Goal: Information Seeking & Learning: Learn about a topic

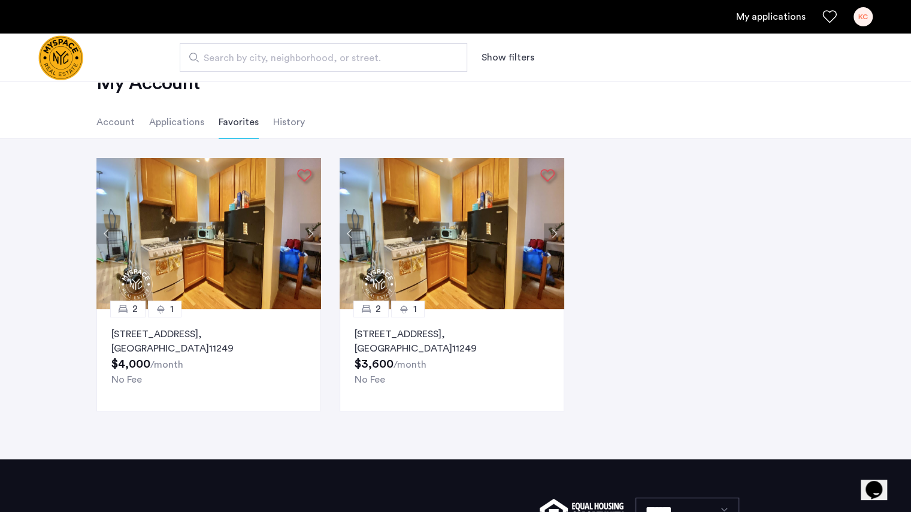
drag, startPoint x: 0, startPoint y: 0, endPoint x: 260, endPoint y: 250, distance: 360.4
click at [260, 250] on img at bounding box center [208, 233] width 225 height 151
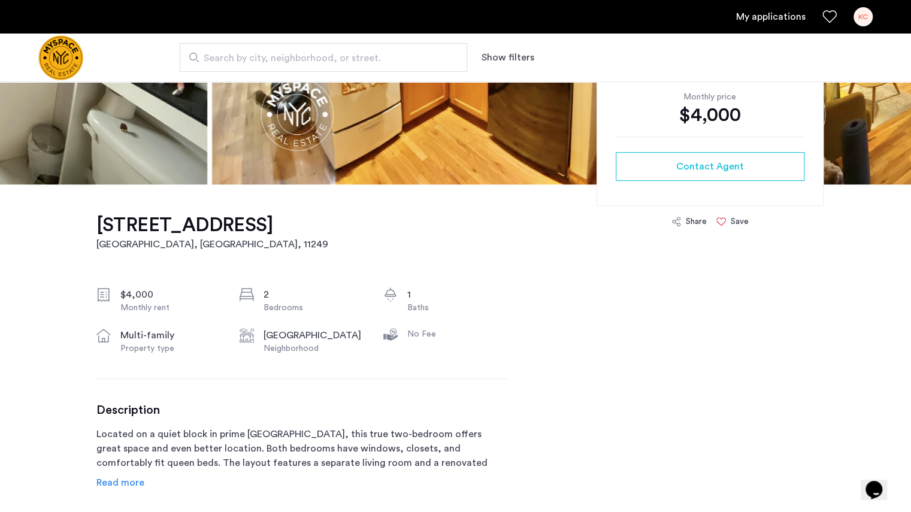
scroll to position [255, 0]
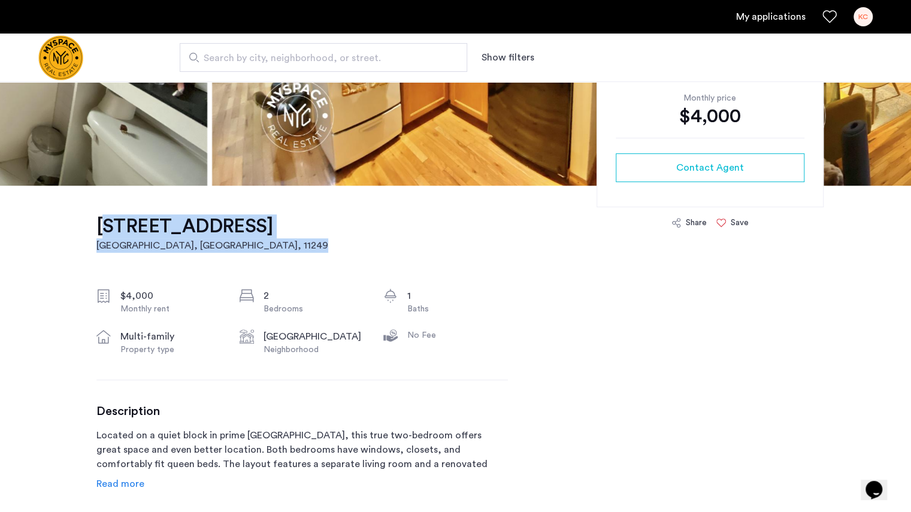
drag, startPoint x: 71, startPoint y: 221, endPoint x: 255, endPoint y: 244, distance: 185.9
copy link "117 S 4th St, Unit 27 Brooklyn, NY , 11249"
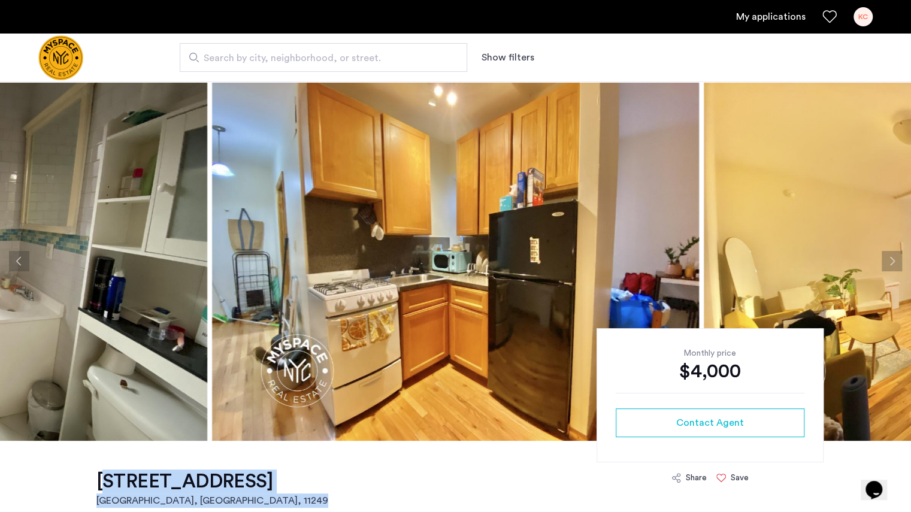
click at [886, 253] on button "Next apartment" at bounding box center [891, 261] width 20 height 20
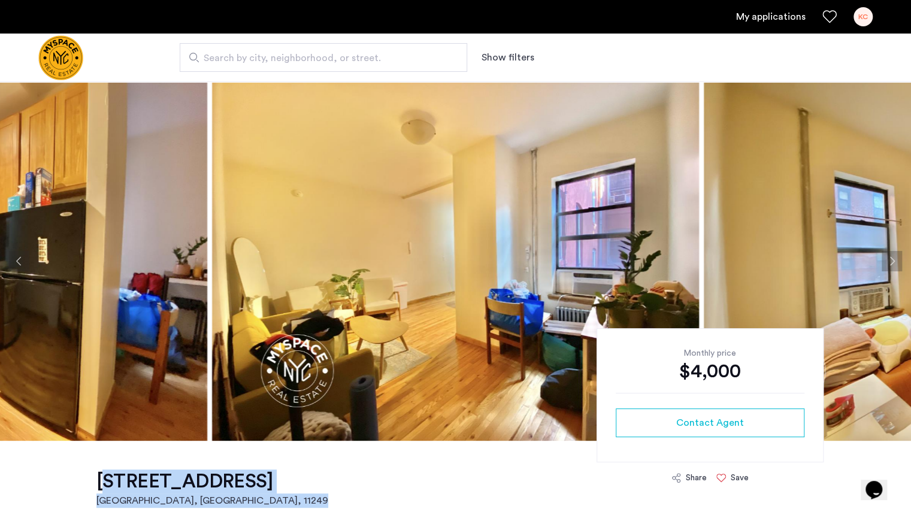
click at [886, 253] on button "Next apartment" at bounding box center [891, 261] width 20 height 20
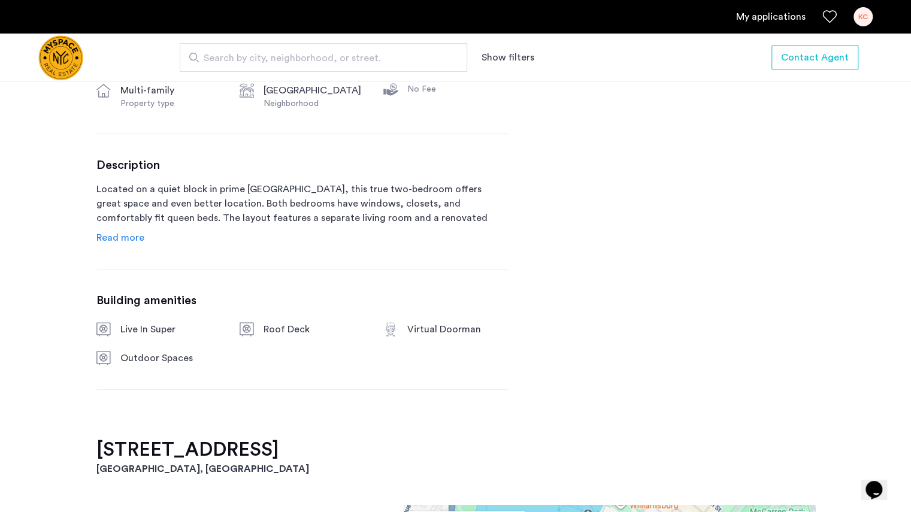
scroll to position [502, 0]
click at [126, 229] on div "Description Located on a quiet block in prime Williamsburg, this true two-bedro…" at bounding box center [301, 200] width 411 height 87
click at [125, 230] on link "Read more" at bounding box center [120, 237] width 48 height 14
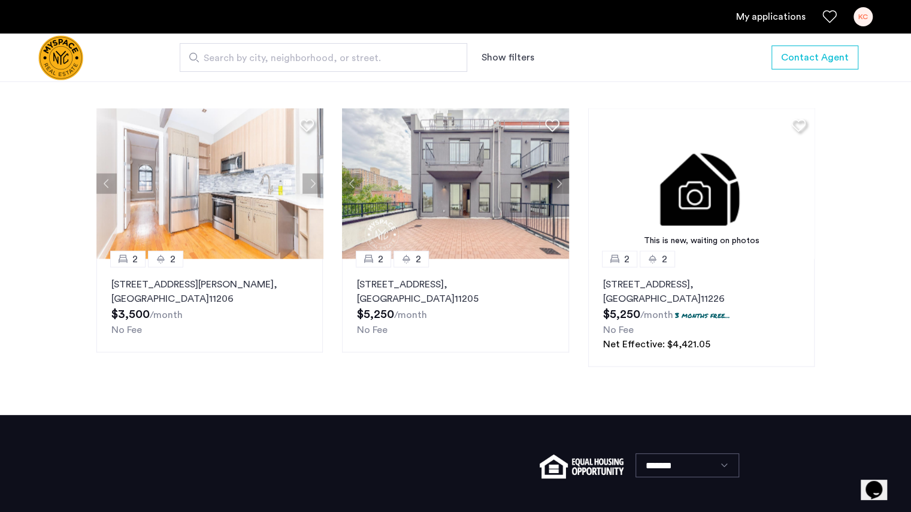
scroll to position [1388, 0]
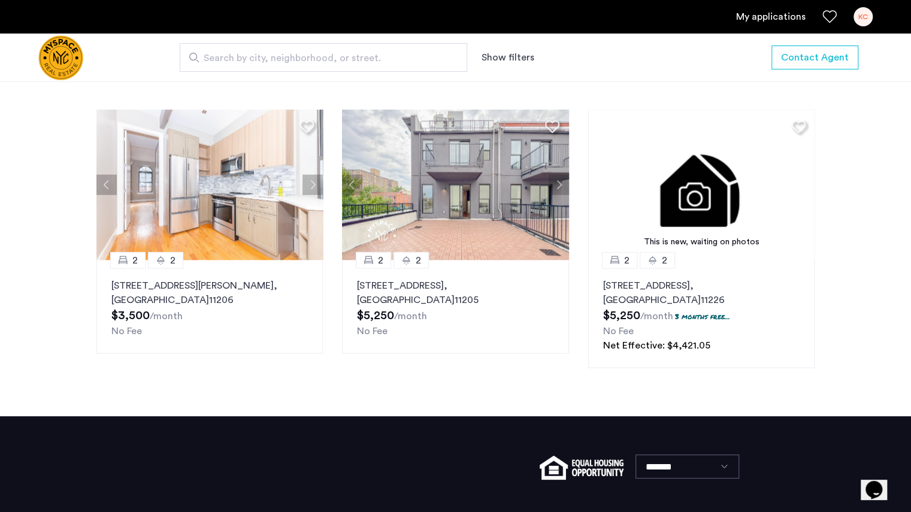
click at [466, 193] on img at bounding box center [455, 185] width 227 height 151
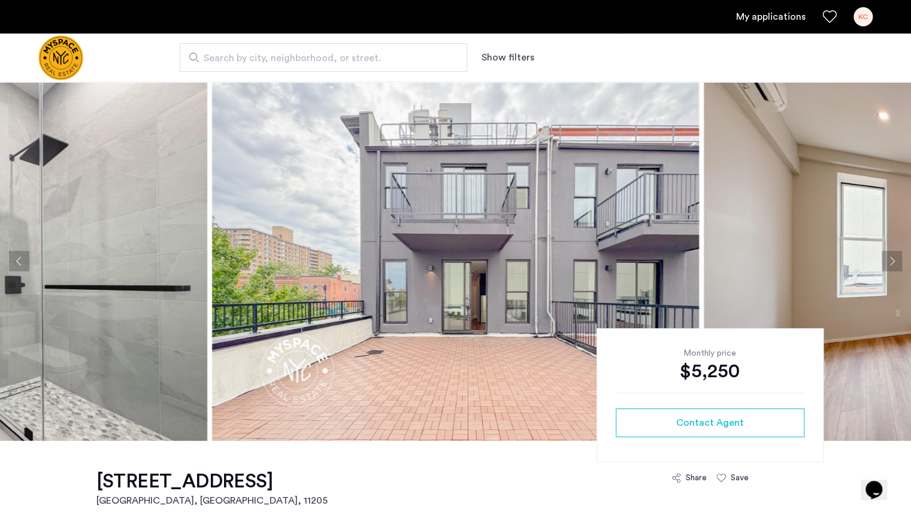
click at [895, 268] on button "Next apartment" at bounding box center [891, 261] width 20 height 20
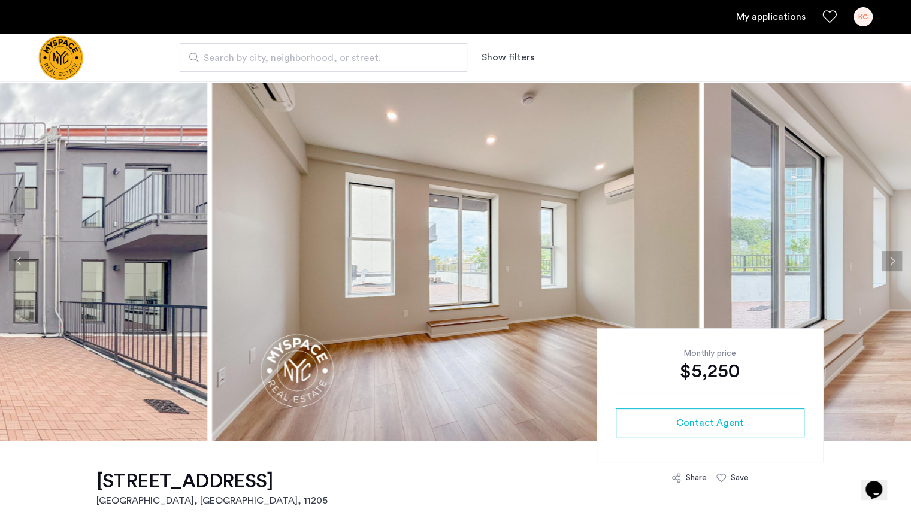
click at [894, 268] on button "Next apartment" at bounding box center [891, 261] width 20 height 20
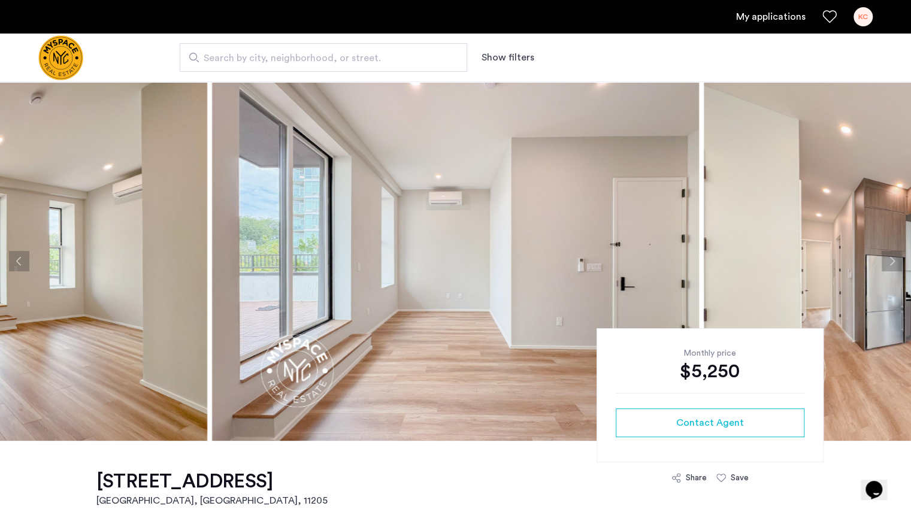
click at [894, 268] on button "Next apartment" at bounding box center [891, 261] width 20 height 20
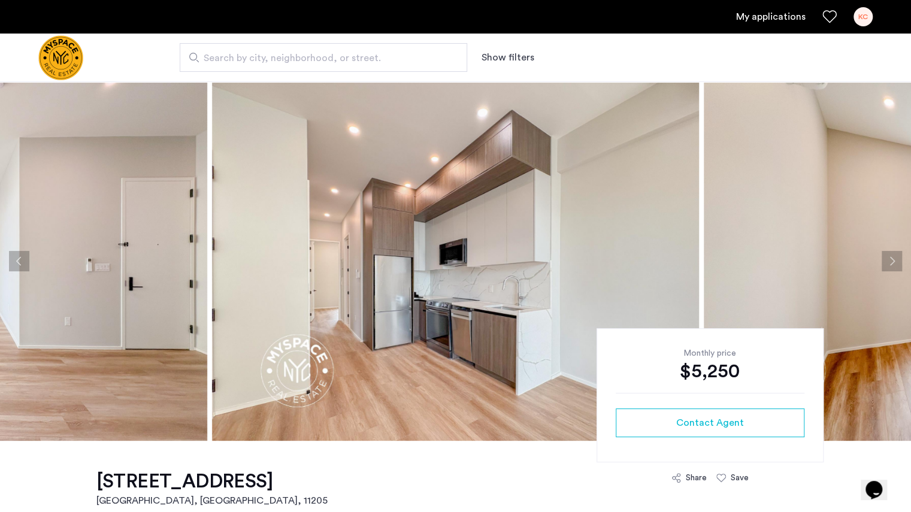
click at [894, 268] on button "Next apartment" at bounding box center [891, 261] width 20 height 20
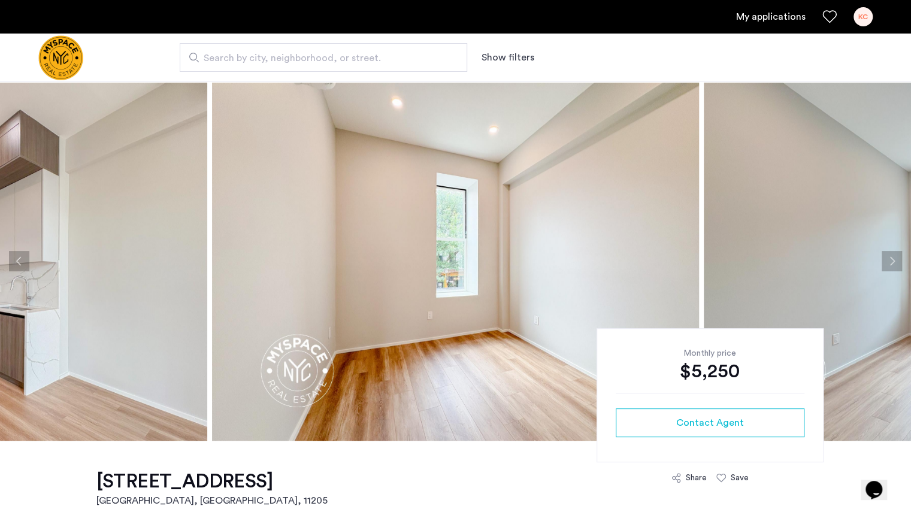
click at [894, 268] on button "Next apartment" at bounding box center [891, 261] width 20 height 20
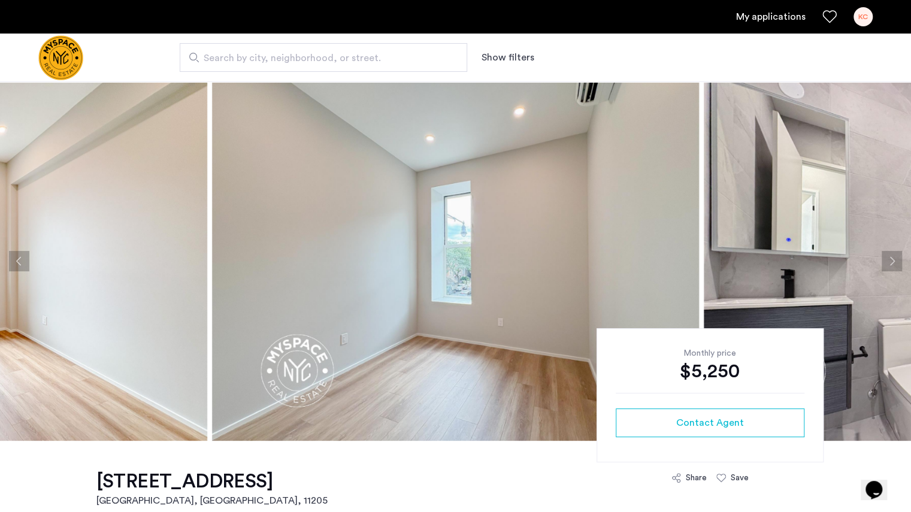
click at [894, 268] on button "Next apartment" at bounding box center [891, 261] width 20 height 20
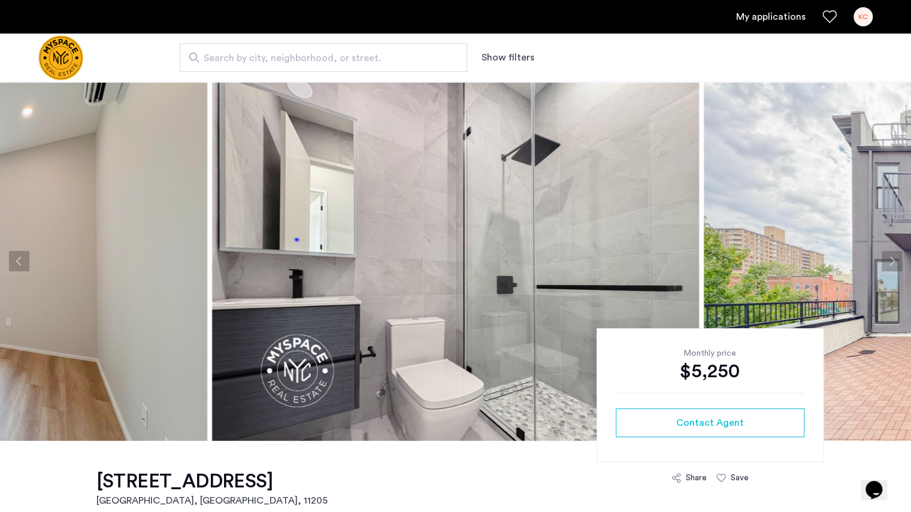
click at [894, 268] on button "Next apartment" at bounding box center [891, 261] width 20 height 20
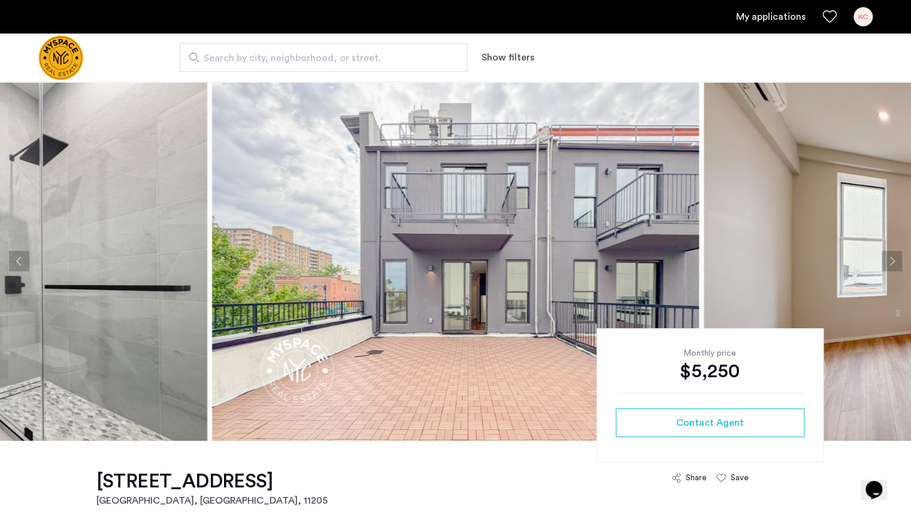
click at [894, 268] on button "Next apartment" at bounding box center [891, 261] width 20 height 20
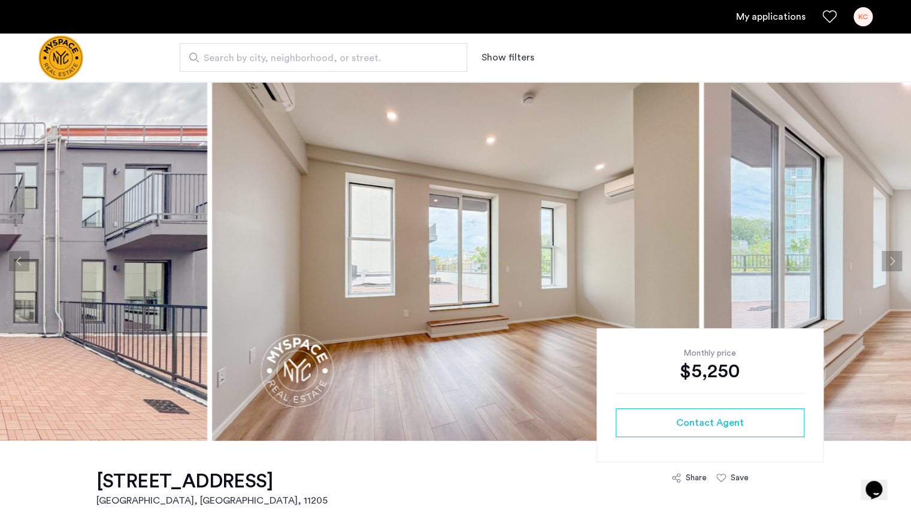
click at [894, 268] on button "Next apartment" at bounding box center [891, 261] width 20 height 20
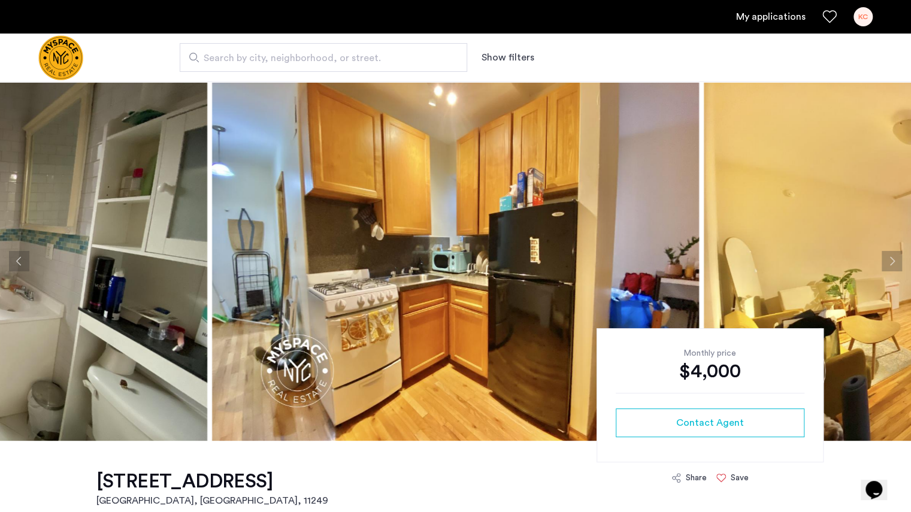
click at [899, 259] on button "Next apartment" at bounding box center [891, 261] width 20 height 20
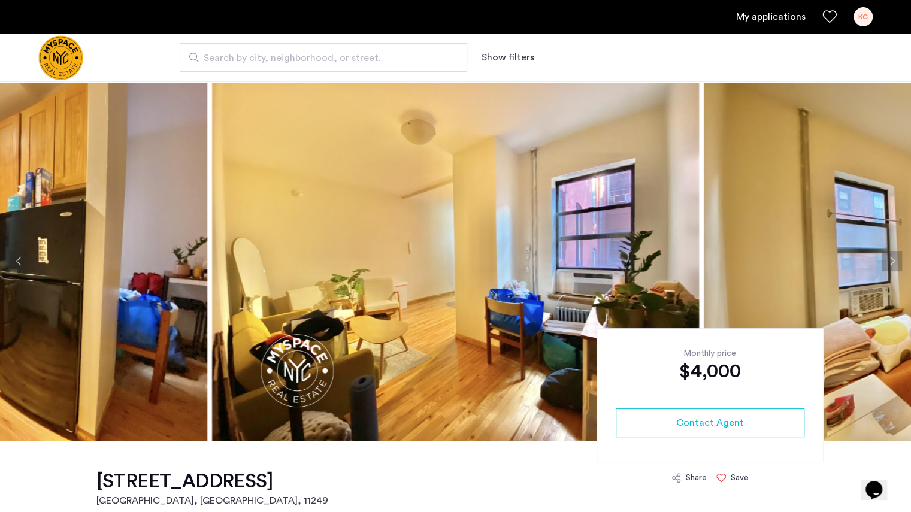
click at [899, 259] on button "Next apartment" at bounding box center [891, 261] width 20 height 20
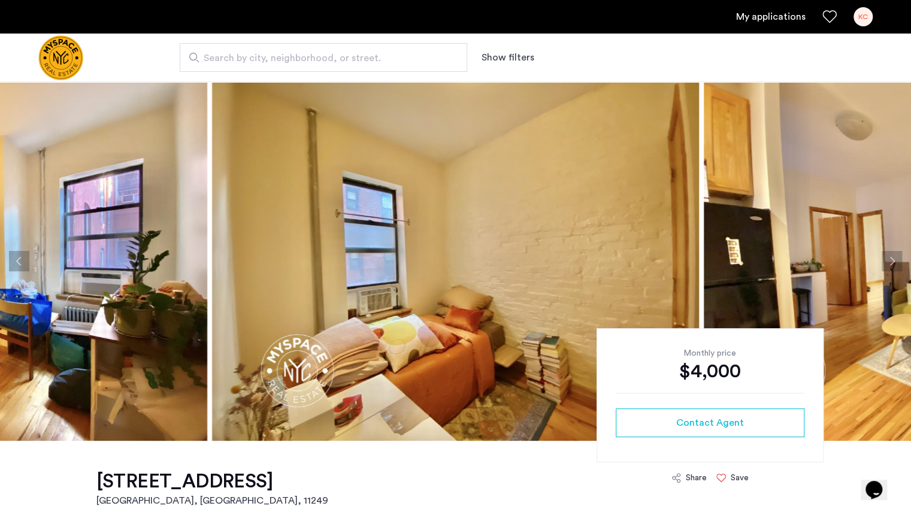
click at [899, 259] on button "Next apartment" at bounding box center [891, 261] width 20 height 20
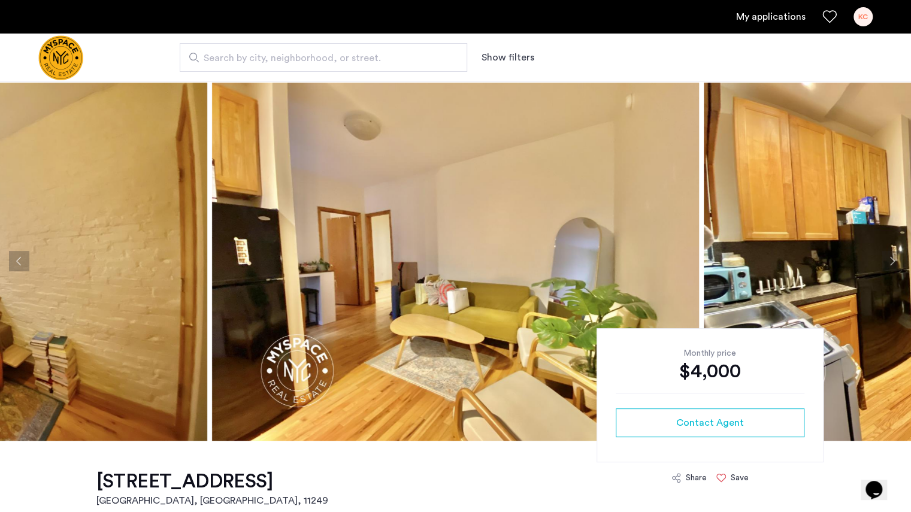
click at [897, 259] on button "Next apartment" at bounding box center [891, 261] width 20 height 20
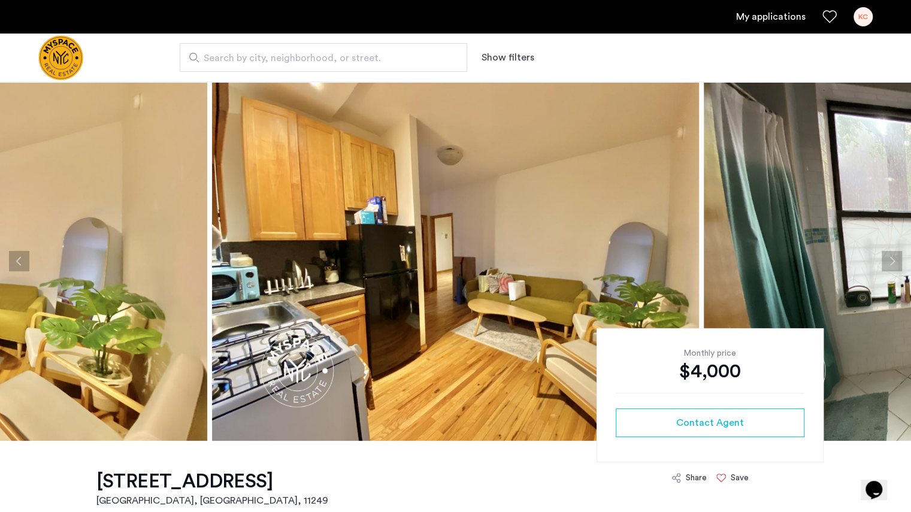
click at [897, 259] on button "Next apartment" at bounding box center [891, 261] width 20 height 20
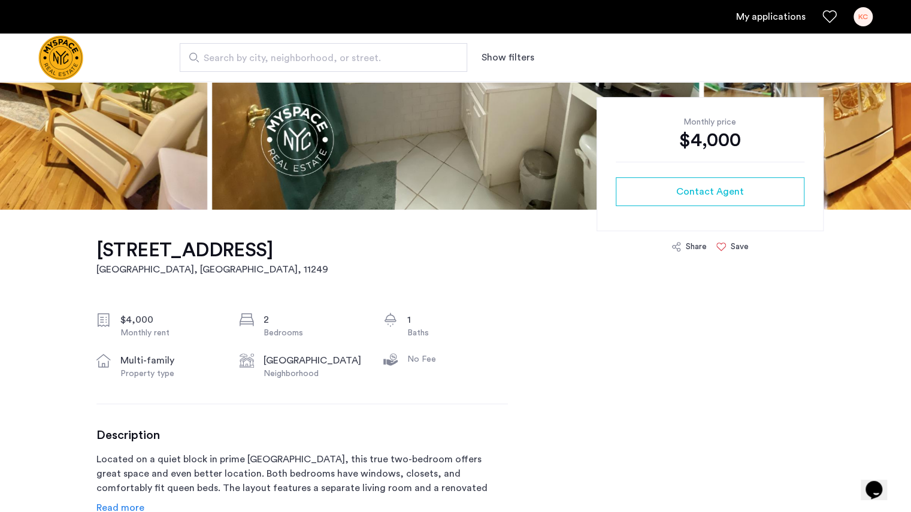
scroll to position [1, 0]
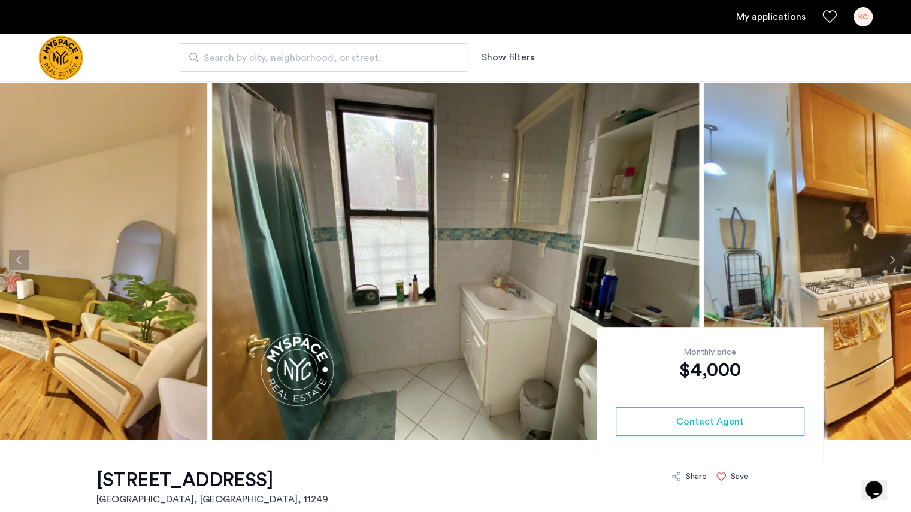
click at [887, 260] on button "Next apartment" at bounding box center [891, 260] width 20 height 20
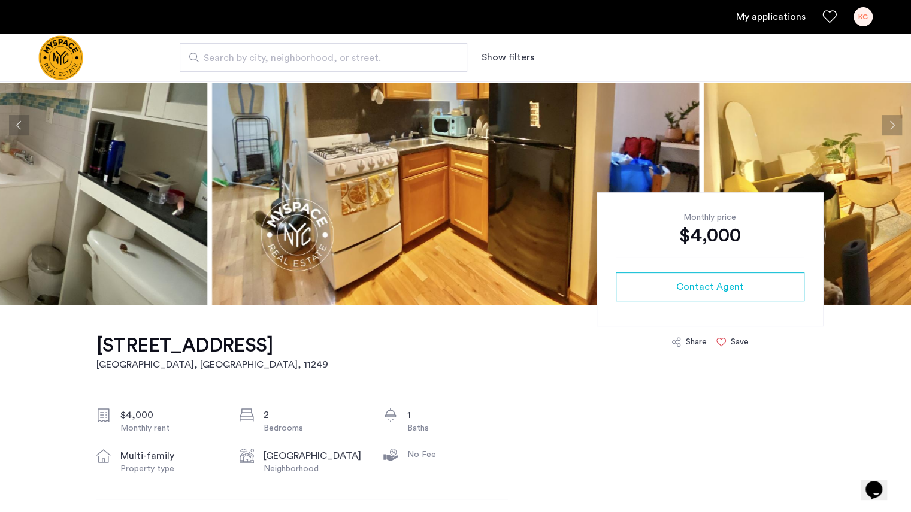
scroll to position [31, 0]
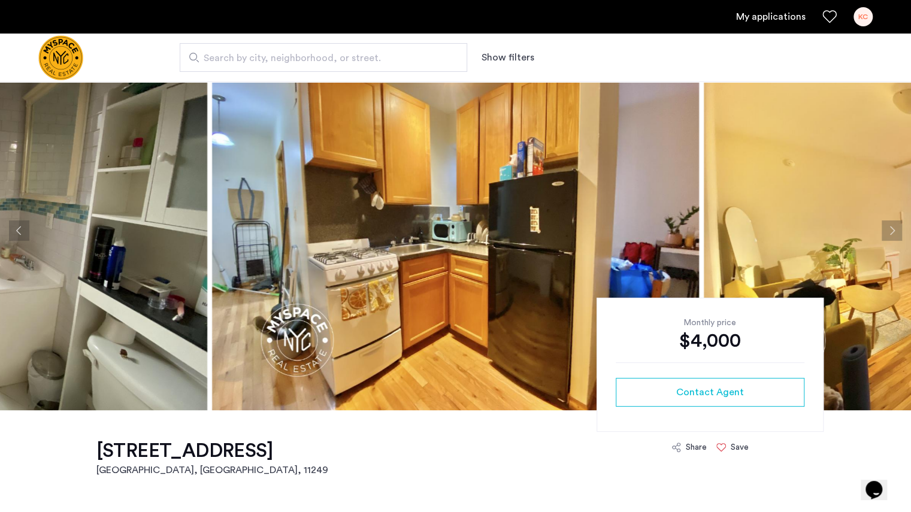
click at [893, 225] on button "Next apartment" at bounding box center [891, 230] width 20 height 20
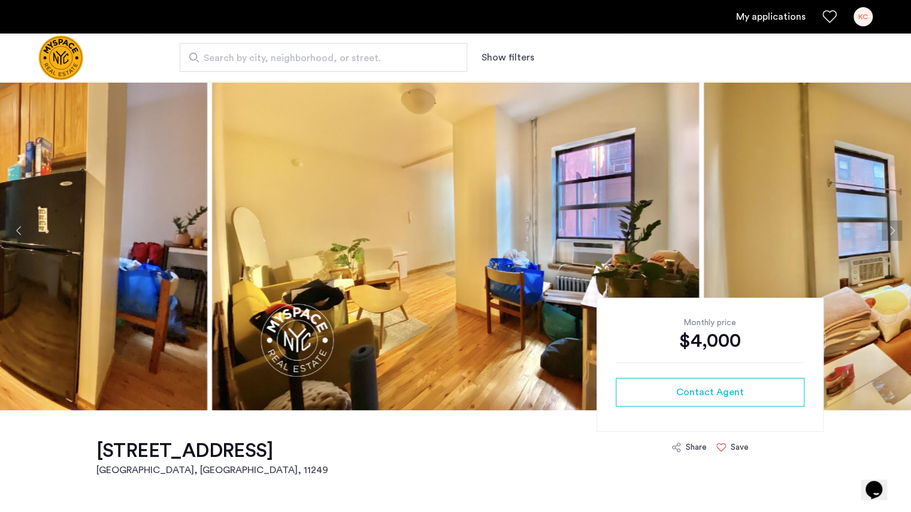
click at [895, 226] on button "Next apartment" at bounding box center [891, 230] width 20 height 20
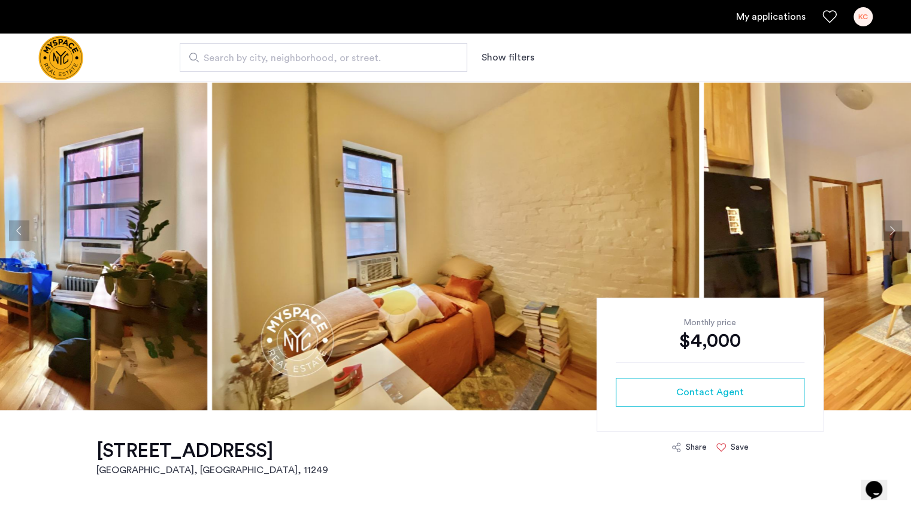
click at [895, 226] on button "Next apartment" at bounding box center [891, 230] width 20 height 20
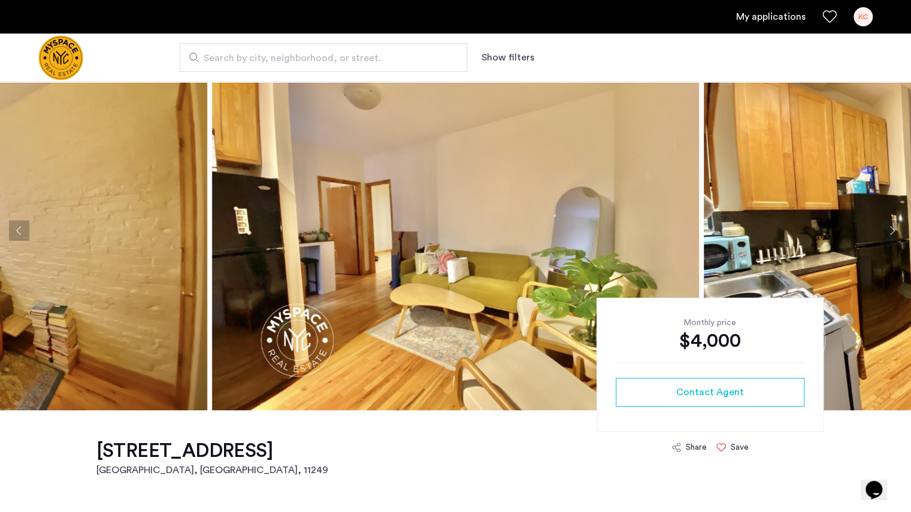
click at [895, 226] on button "Next apartment" at bounding box center [891, 230] width 20 height 20
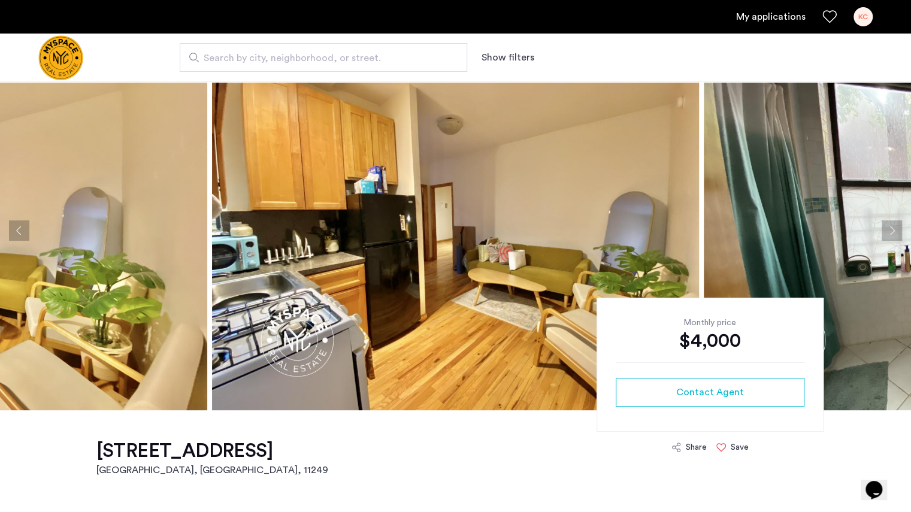
click at [895, 226] on button "Next apartment" at bounding box center [891, 230] width 20 height 20
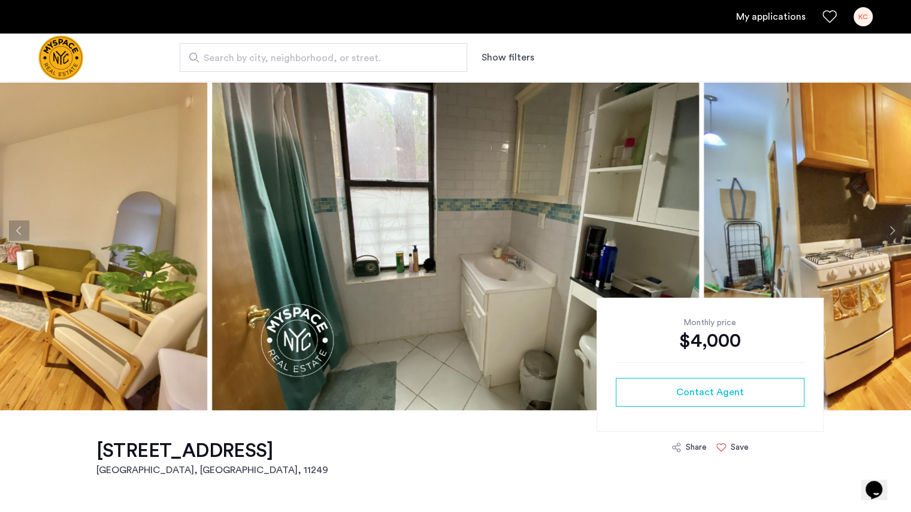
click at [895, 226] on button "Next apartment" at bounding box center [891, 230] width 20 height 20
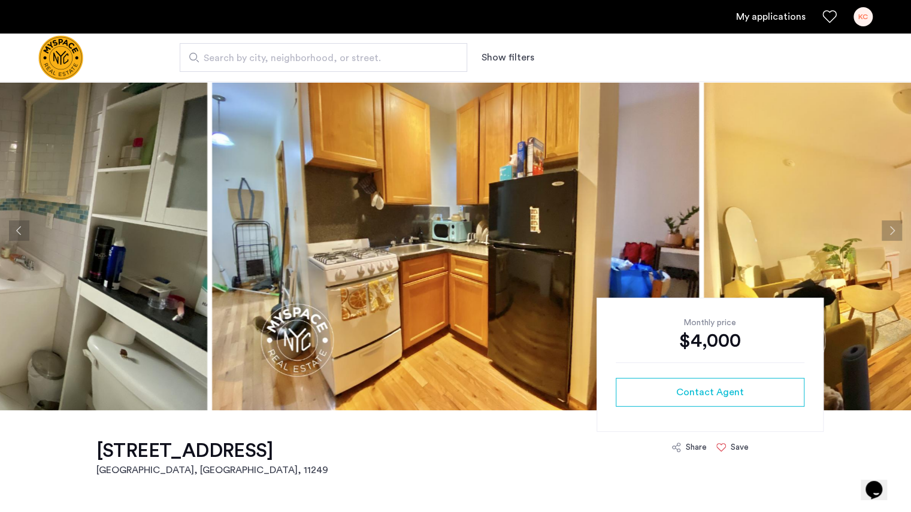
click at [895, 226] on button "Next apartment" at bounding box center [891, 230] width 20 height 20
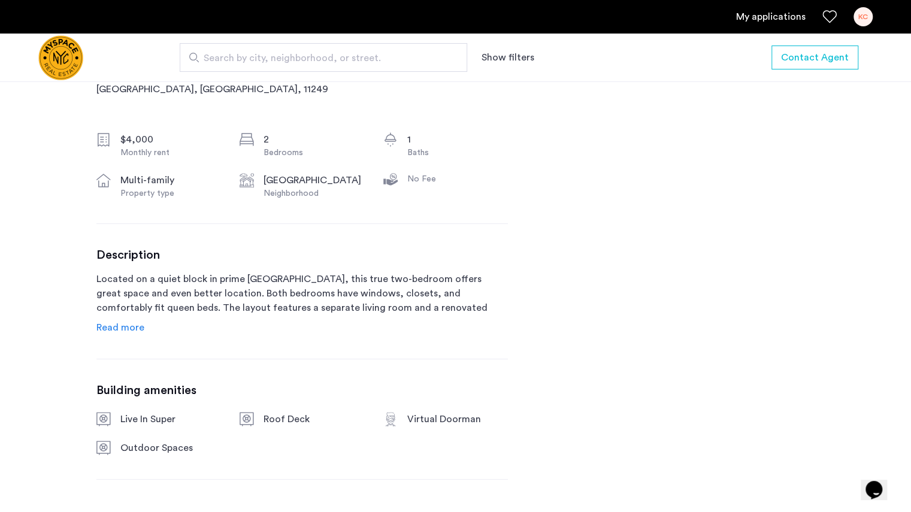
scroll to position [411, 0]
